Goal: Task Accomplishment & Management: Use online tool/utility

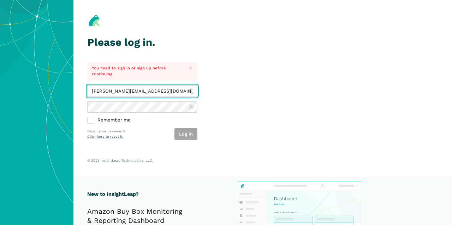
type input "[PERSON_NAME][EMAIL_ADDRESS][DOMAIN_NAME]"
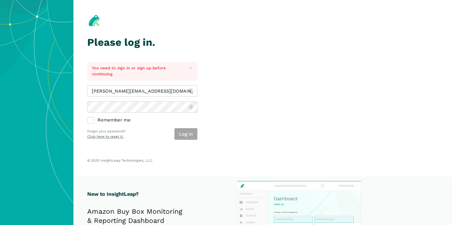
type input "[PERSON_NAME][EMAIL_ADDRESS][DOMAIN_NAME]"
click at [192, 134] on button "Log in" at bounding box center [185, 134] width 23 height 12
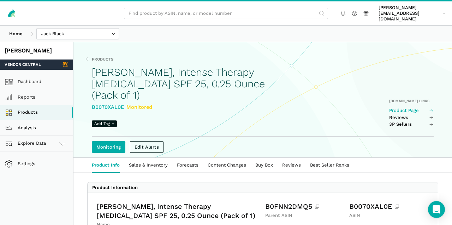
click at [395, 108] on link "Product Page" at bounding box center [411, 111] width 44 height 6
